Goal: Transaction & Acquisition: Purchase product/service

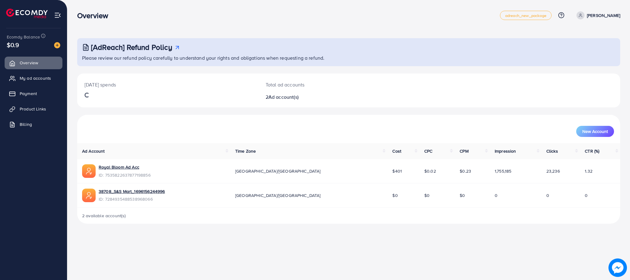
click at [160, 247] on div "Overview adreach_new_package Help Center Contact Support Plans and Pricing Term…" at bounding box center [315, 140] width 630 height 280
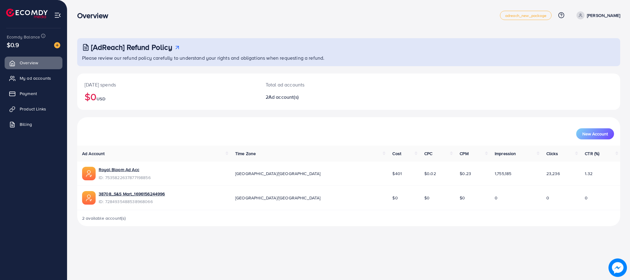
click at [142, 223] on div "Overview adreach_new_package Help Center Contact Support Plans and Pricing Term…" at bounding box center [315, 140] width 630 height 280
click at [110, 164] on td "Royal Bloom Ad Acc ID: 7535822637877198856" at bounding box center [153, 173] width 153 height 24
drag, startPoint x: 104, startPoint y: 162, endPoint x: 89, endPoint y: 160, distance: 14.4
click at [94, 160] on table "Ad Account Time Zone Cost CPC CPM Impression Clicks CTR (%) Royal Bloom Ad Acc …" at bounding box center [348, 177] width 543 height 64
click at [78, 152] on th "Ad Account" at bounding box center [153, 153] width 153 height 16
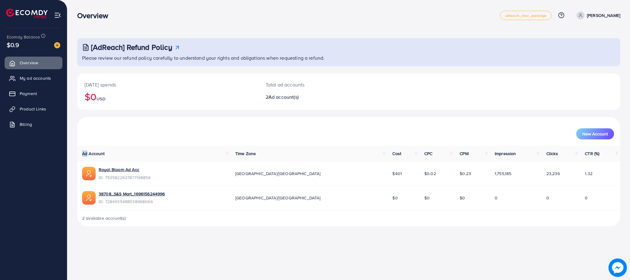
click at [78, 152] on div "Ad Account Time Zone Cost CPC CPM Impression Clicks CTR (%) Royal Bloom Ad Acc …" at bounding box center [348, 185] width 543 height 81
click at [72, 154] on div "[AdReach] Refund Policy Please review our refund policy carefully to understand…" at bounding box center [348, 118] width 563 height 236
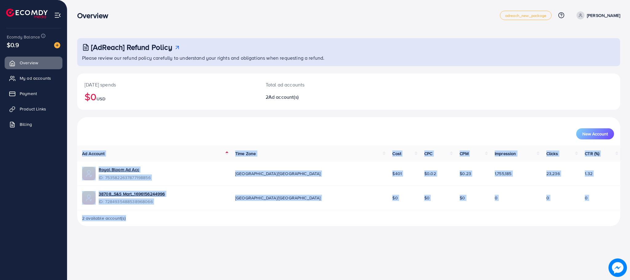
drag, startPoint x: 72, startPoint y: 154, endPoint x: 137, endPoint y: 252, distance: 117.7
click at [137, 252] on div "Overview adreach_new_package Help Center Contact Support Plans and Pricing Term…" at bounding box center [315, 140] width 630 height 280
drag, startPoint x: 137, startPoint y: 236, endPoint x: 78, endPoint y: 164, distance: 92.8
click at [78, 166] on div "Overview adreach_new_package Help Center Contact Support Plans and Pricing Term…" at bounding box center [315, 140] width 630 height 280
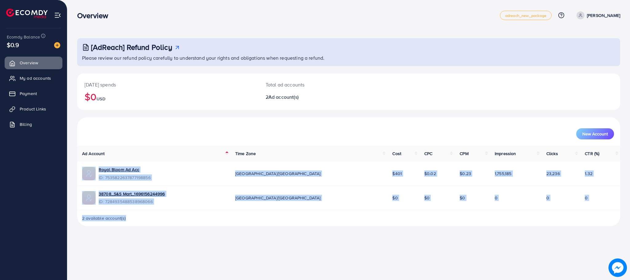
click at [125, 237] on div "Overview adreach_new_package Help Center Contact Support Plans and Pricing Term…" at bounding box center [315, 140] width 630 height 280
drag, startPoint x: 172, startPoint y: 248, endPoint x: 80, endPoint y: 154, distance: 131.7
click at [80, 154] on div "Overview adreach_new_package Help Center Contact Support Plans and Pricing Term…" at bounding box center [315, 140] width 630 height 280
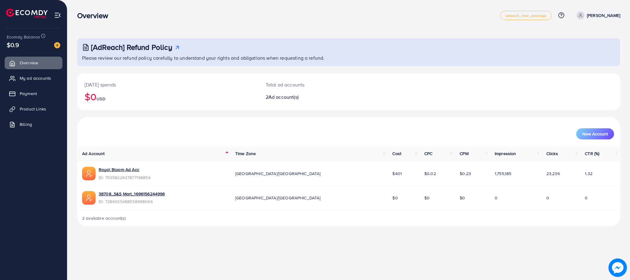
click at [73, 152] on div "[AdReach] Refund Policy Please review our refund policy carefully to understand…" at bounding box center [348, 118] width 563 height 236
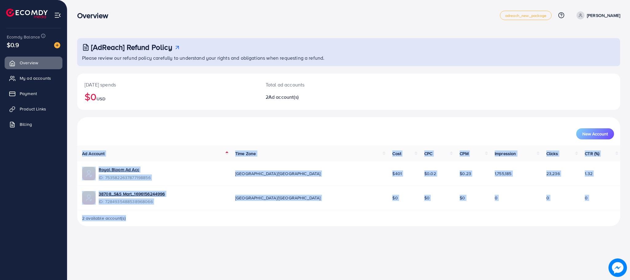
drag, startPoint x: 73, startPoint y: 152, endPoint x: 139, endPoint y: 248, distance: 116.7
click at [137, 248] on div "Overview adreach_new_package Help Center Contact Support Plans and Pricing Term…" at bounding box center [315, 140] width 630 height 280
click at [151, 248] on div "Overview adreach_new_package Help Center Contact Support Plans and Pricing Term…" at bounding box center [315, 140] width 630 height 280
drag, startPoint x: 151, startPoint y: 248, endPoint x: 81, endPoint y: 155, distance: 116.4
click at [81, 155] on div "Overview adreach_new_package Help Center Contact Support Plans and Pricing Term…" at bounding box center [315, 140] width 630 height 280
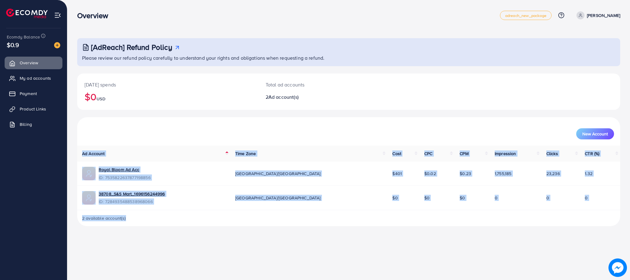
click at [82, 155] on span "Ad Account" at bounding box center [93, 153] width 23 height 6
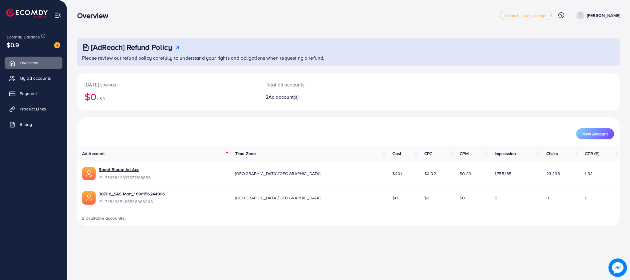
click at [78, 152] on div "Ad Account Time Zone Cost CPC CPM Impression Clicks CTR (%) Royal Bloom Ad Acc …" at bounding box center [348, 185] width 543 height 81
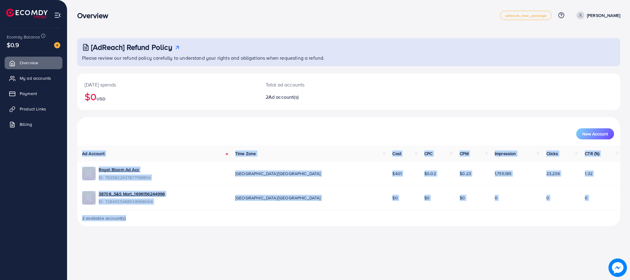
drag, startPoint x: 73, startPoint y: 152, endPoint x: 173, endPoint y: 262, distance: 148.8
click at [159, 270] on div "Overview adreach_new_package Help Center Contact Support Plans and Pricing Term…" at bounding box center [315, 140] width 630 height 280
click at [184, 254] on div "Overview adreach_new_package Help Center Contact Support Plans and Pricing Term…" at bounding box center [315, 140] width 630 height 280
drag, startPoint x: 184, startPoint y: 254, endPoint x: 69, endPoint y: 159, distance: 149.0
click at [69, 161] on div "Overview adreach_new_package Help Center Contact Support Plans and Pricing Term…" at bounding box center [315, 140] width 630 height 280
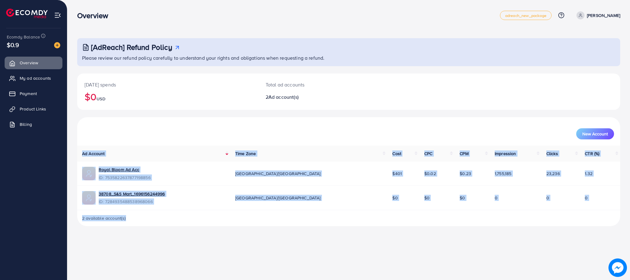
click at [77, 151] on div "[AdReach] Refund Policy Please review our refund policy carefully to understand…" at bounding box center [348, 118] width 563 height 236
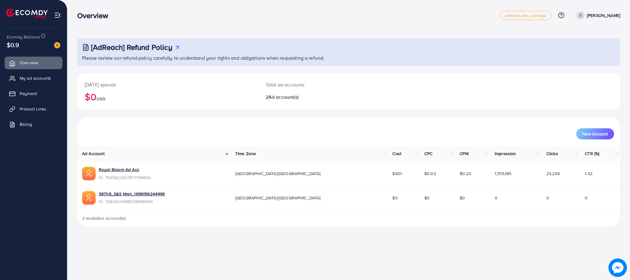
click at [79, 11] on h3 "Overview" at bounding box center [95, 15] width 36 height 9
click at [80, 11] on h3 "Overview" at bounding box center [95, 15] width 36 height 9
click at [91, 11] on h3 "Overview" at bounding box center [95, 15] width 36 height 9
drag, startPoint x: 100, startPoint y: 13, endPoint x: 117, endPoint y: 13, distance: 17.8
click at [117, 13] on div "Overview" at bounding box center [95, 15] width 46 height 9
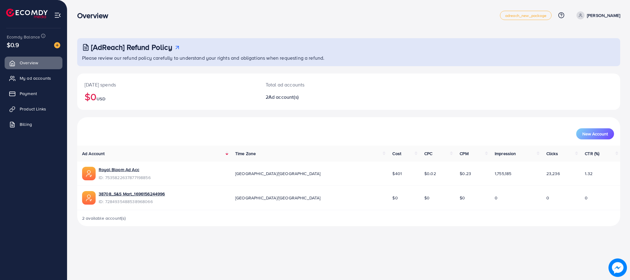
click at [117, 13] on div "Overview" at bounding box center [95, 15] width 46 height 9
click at [72, 17] on div "Overview" at bounding box center [95, 15] width 46 height 9
drag, startPoint x: 72, startPoint y: 17, endPoint x: 137, endPoint y: 17, distance: 64.6
click at [137, 17] on div "Overview" at bounding box center [288, 15] width 423 height 9
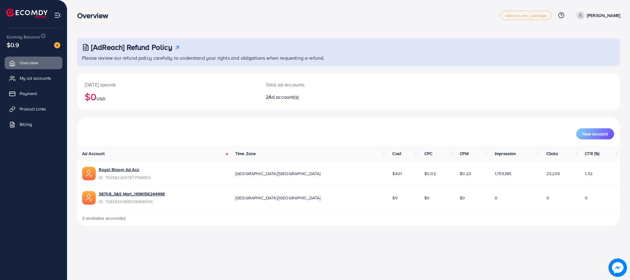
click at [107, 17] on h3 "Overview" at bounding box center [95, 15] width 36 height 9
drag, startPoint x: 101, startPoint y: 16, endPoint x: 88, endPoint y: 16, distance: 12.6
click at [88, 16] on h3 "Overview" at bounding box center [95, 15] width 36 height 9
click at [82, 16] on h3 "Overview" at bounding box center [95, 15] width 36 height 9
click at [79, 17] on h3 "Overview" at bounding box center [95, 15] width 36 height 9
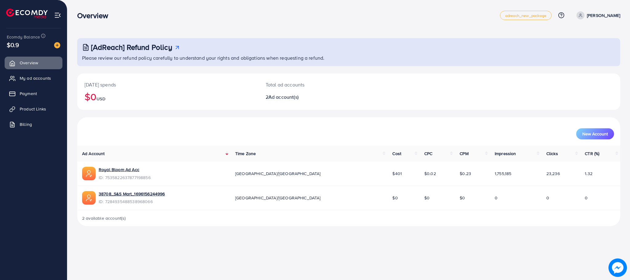
click at [79, 17] on h3 "Overview" at bounding box center [95, 15] width 36 height 9
drag, startPoint x: 79, startPoint y: 17, endPoint x: 101, endPoint y: 17, distance: 22.1
click at [98, 17] on h3 "Overview" at bounding box center [95, 15] width 36 height 9
click at [105, 14] on h3 "Overview" at bounding box center [95, 15] width 36 height 9
drag, startPoint x: 108, startPoint y: 14, endPoint x: 77, endPoint y: 18, distance: 32.0
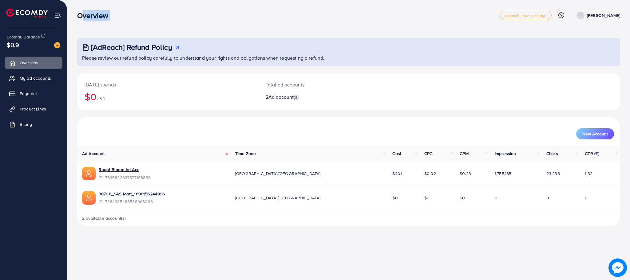
click at [77, 18] on div "Overview" at bounding box center [95, 15] width 46 height 9
click at [79, 17] on h3 "Overview" at bounding box center [95, 15] width 36 height 9
click at [57, 42] on body "Overview adreach_new_package Help Center Contact Support Plans and Pricing Term…" at bounding box center [315, 140] width 630 height 280
click at [56, 45] on img at bounding box center [57, 45] width 6 height 6
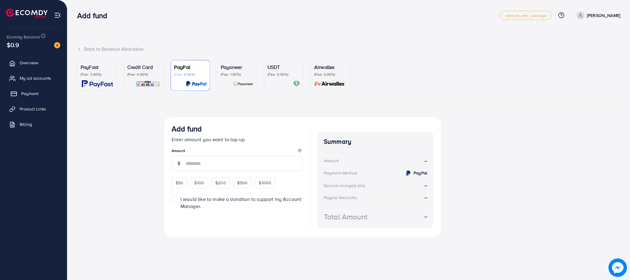
click at [29, 96] on span "Payment" at bounding box center [29, 93] width 17 height 6
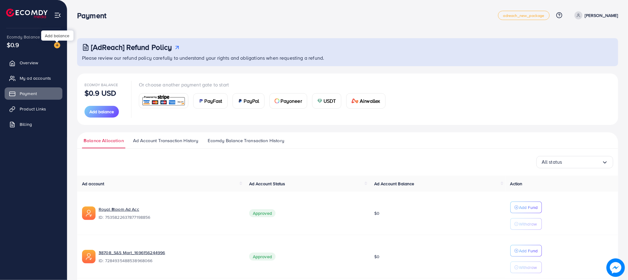
click at [56, 45] on img at bounding box center [57, 45] width 6 height 6
click at [57, 45] on img at bounding box center [57, 45] width 6 height 6
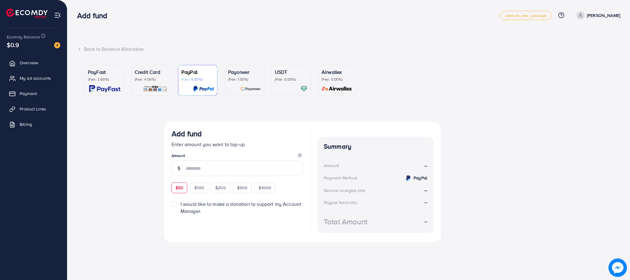
drag, startPoint x: 176, startPoint y: 190, endPoint x: 186, endPoint y: 193, distance: 10.5
click at [176, 191] on div "$50" at bounding box center [180, 187] width 16 height 10
type input "**"
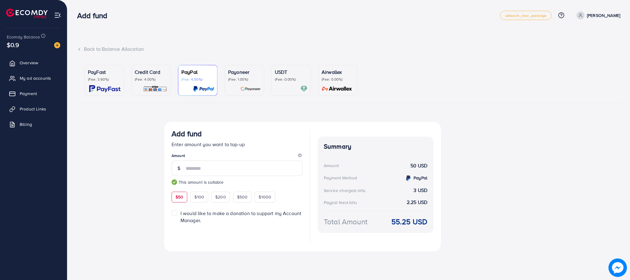
drag, startPoint x: 151, startPoint y: 219, endPoint x: 237, endPoint y: 236, distance: 88.4
click at [161, 219] on div "Top-up fail! Your transaction cannot be completed with error: Summary Amount [P…" at bounding box center [348, 193] width 543 height 142
click at [205, 242] on div at bounding box center [237, 234] width 131 height 20
click at [100, 85] on img at bounding box center [104, 88] width 31 height 7
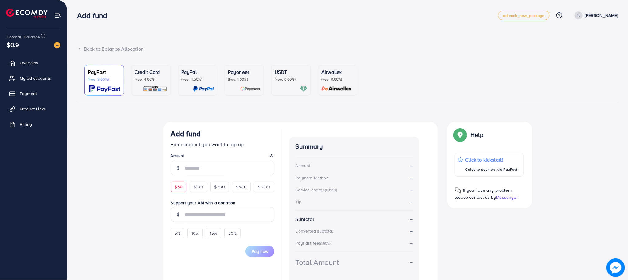
click at [176, 187] on span "$50" at bounding box center [179, 187] width 8 height 6
type input "**"
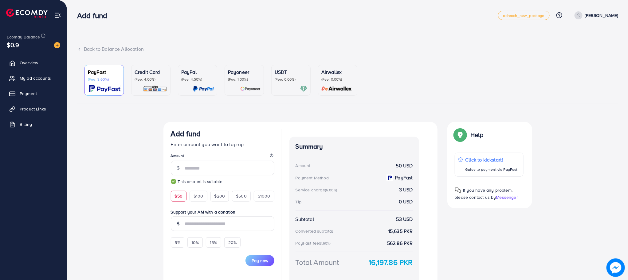
drag, startPoint x: 176, startPoint y: 187, endPoint x: 164, endPoint y: 205, distance: 21.4
click at [176, 187] on form "Add fund Enter amount you want to top-up Amount ** This amount is suitable $50 …" at bounding box center [223, 197] width 104 height 137
click at [104, 207] on div "Currency Code: Merchant ID: Merchant Name: Token: Success URL: Failure URL: Che…" at bounding box center [347, 211] width 541 height 179
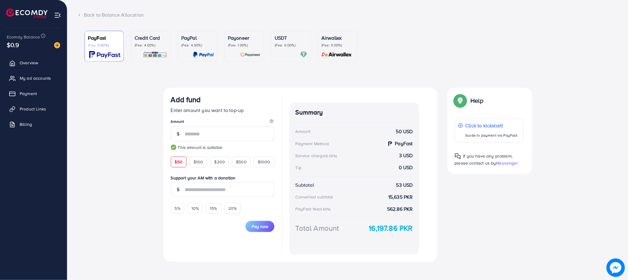
scroll to position [39, 0]
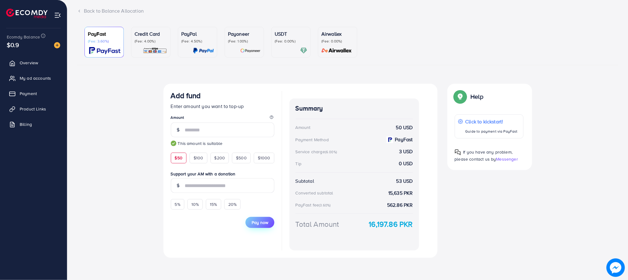
click at [261, 224] on span "Pay now" at bounding box center [260, 222] width 17 height 6
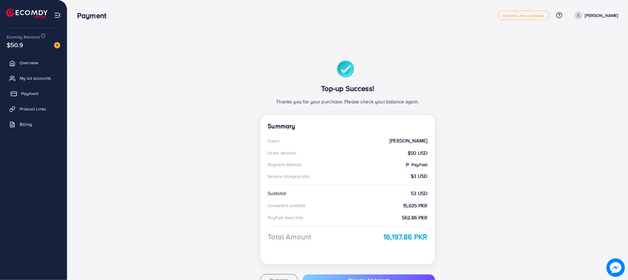
click at [31, 94] on span "Payment" at bounding box center [29, 93] width 17 height 6
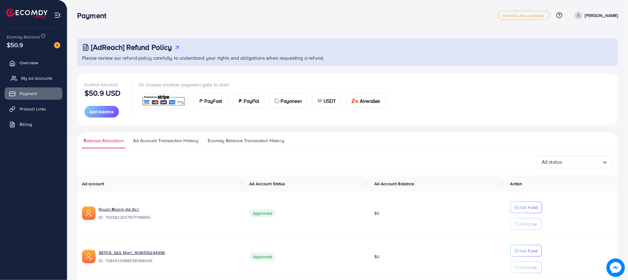
click at [38, 80] on span "My ad accounts" at bounding box center [36, 78] width 31 height 6
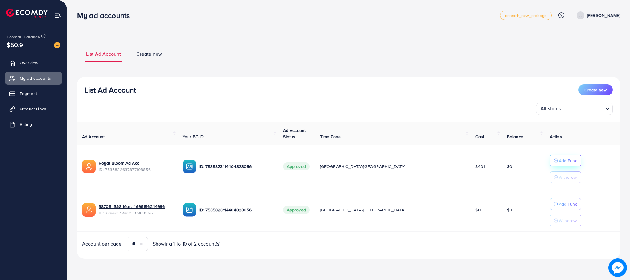
click at [559, 160] on p "Add Fund" at bounding box center [568, 160] width 19 height 7
click at [559, 164] on p "Add Fund" at bounding box center [568, 160] width 19 height 7
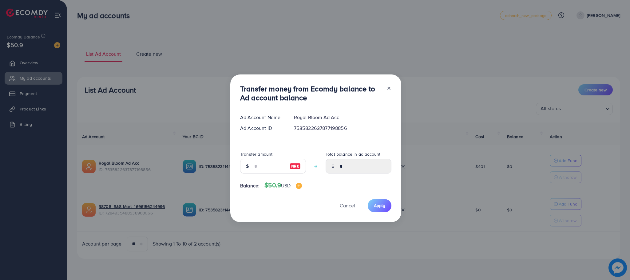
click at [290, 165] on img at bounding box center [295, 165] width 11 height 7
type input "**"
type input "*****"
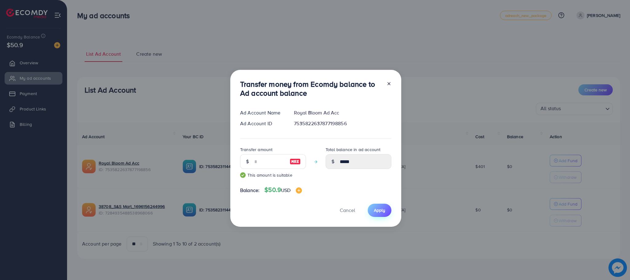
click at [382, 210] on span "Apply" at bounding box center [379, 210] width 11 height 6
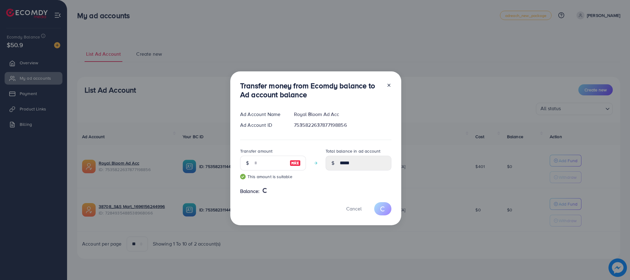
type input "*"
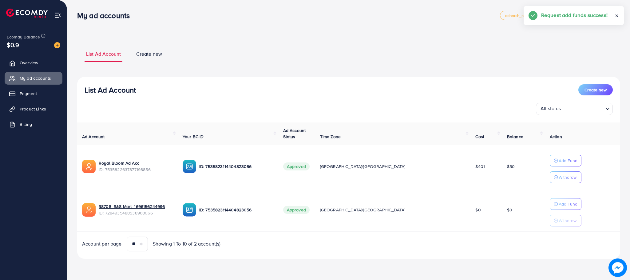
click at [225, 43] on div "List Ad Account Create new List Ad Account Create new All status Loading... Ad …" at bounding box center [348, 152] width 543 height 228
click at [338, 55] on ul "List Ad Account Create new" at bounding box center [348, 54] width 543 height 17
click at [100, 33] on div "List Ad Account Create new List Ad Account Create new All status Loading... Ad …" at bounding box center [348, 138] width 563 height 276
click at [220, 27] on div "List Ad Account Create new List Ad Account Create new All status Loading... Ad …" at bounding box center [348, 138] width 563 height 276
click at [154, 24] on div "My ad accounts adreach_new_package Help Center Contact Support Plans and Pricin…" at bounding box center [348, 15] width 543 height 17
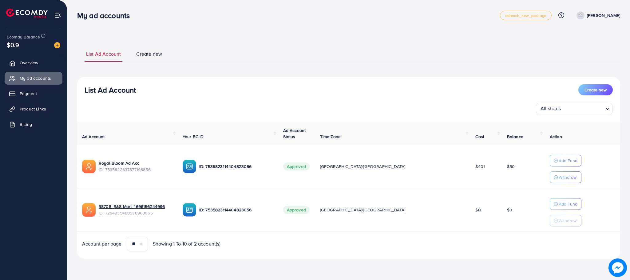
drag, startPoint x: 238, startPoint y: 18, endPoint x: 281, endPoint y: 46, distance: 51.1
click at [238, 18] on div "My ad accounts" at bounding box center [288, 15] width 423 height 9
